Goal: Book appointment/travel/reservation

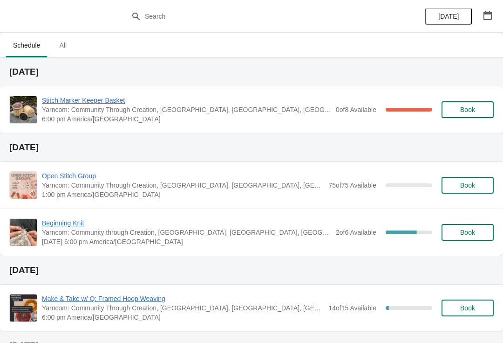
click at [470, 106] on span "Book" at bounding box center [467, 109] width 15 height 7
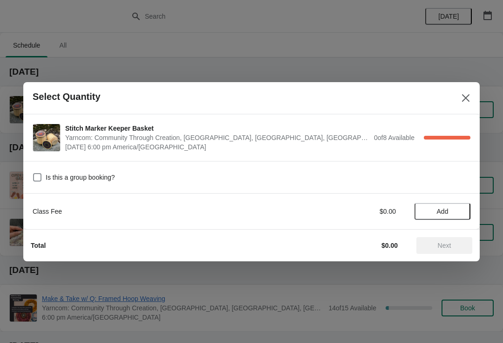
click at [433, 211] on span "Add" at bounding box center [442, 210] width 39 height 7
click at [445, 244] on span "Next" at bounding box center [445, 244] width 14 height 7
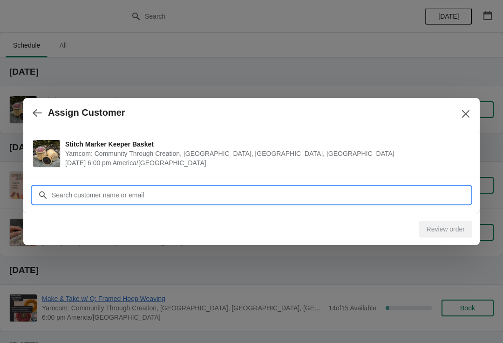
click at [222, 193] on input "Customer" at bounding box center [260, 194] width 419 height 17
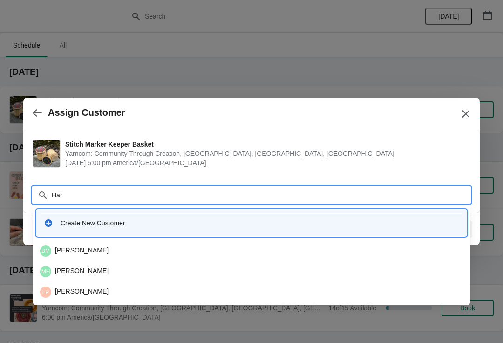
type input "Hard"
click at [109, 249] on div "SH [PERSON_NAME]" at bounding box center [251, 250] width 423 height 11
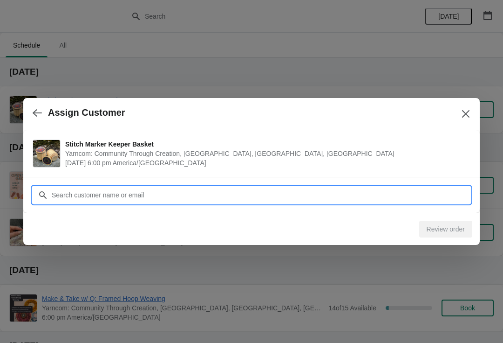
click at [105, 199] on input "Customer" at bounding box center [260, 194] width 419 height 17
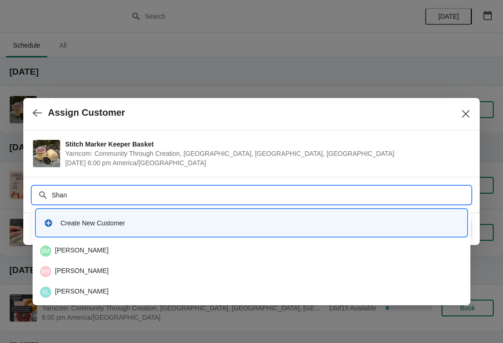
type input "Shann"
click at [110, 254] on div "SH [PERSON_NAME]" at bounding box center [251, 250] width 423 height 11
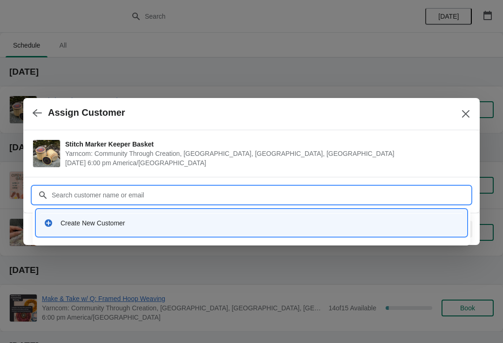
click at [459, 112] on button "Close" at bounding box center [466, 113] width 17 height 17
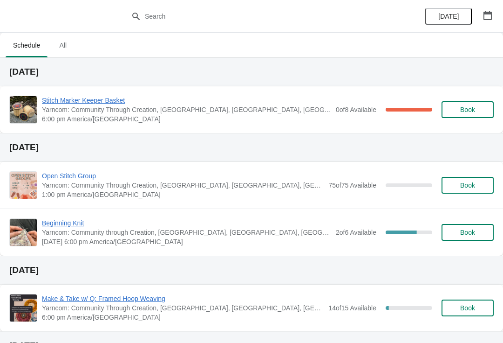
click at [66, 103] on span "Stitch Marker Keeper Basket" at bounding box center [186, 100] width 289 height 9
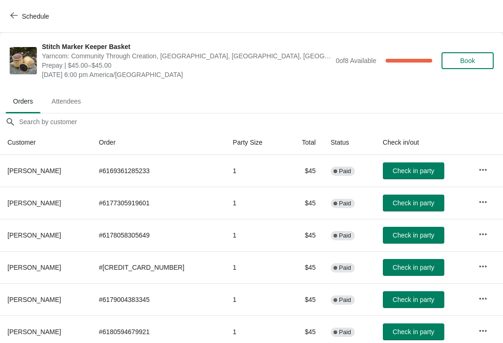
click at [19, 10] on button "Schedule" at bounding box center [31, 16] width 52 height 17
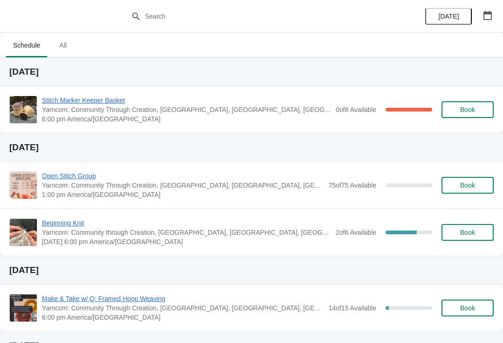
click at [474, 106] on span "Book" at bounding box center [467, 109] width 15 height 7
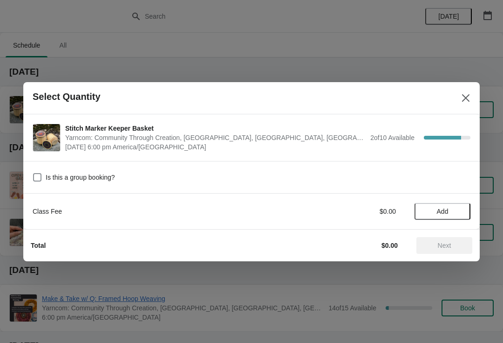
click at [431, 205] on button "Add" at bounding box center [443, 211] width 56 height 17
click at [441, 241] on span "Next" at bounding box center [445, 244] width 14 height 7
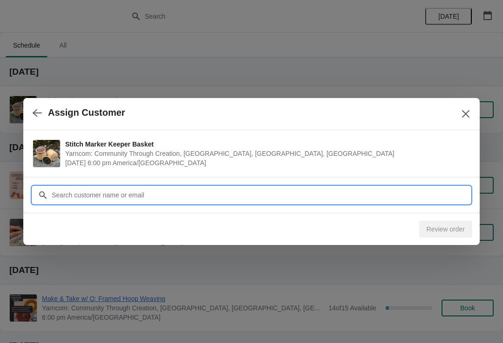
click at [171, 196] on input "Customer" at bounding box center [260, 194] width 419 height 17
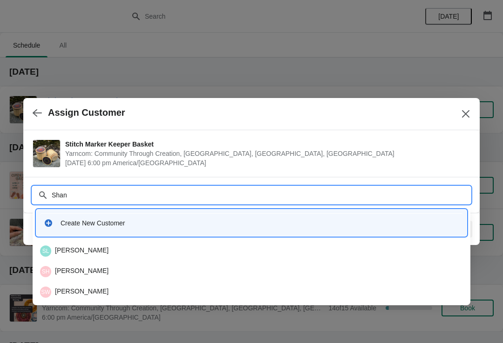
type input "Shann"
click at [107, 247] on div "SH [PERSON_NAME]" at bounding box center [251, 250] width 423 height 11
type input "Honey"
click at [102, 264] on div "SH [PERSON_NAME]" at bounding box center [251, 271] width 431 height 19
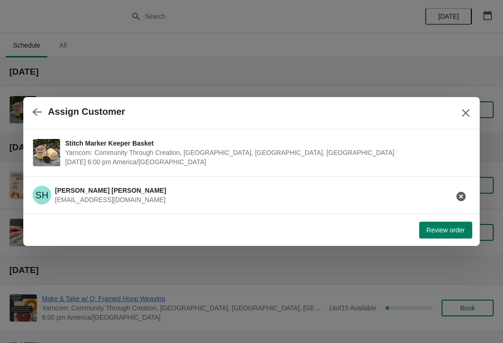
click at [448, 228] on span "Review order" at bounding box center [446, 229] width 38 height 7
